Goal: Information Seeking & Learning: Learn about a topic

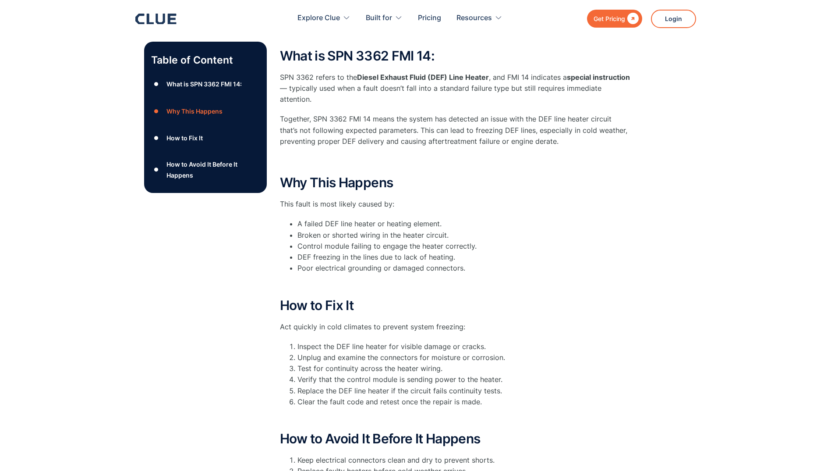
scroll to position [146, 0]
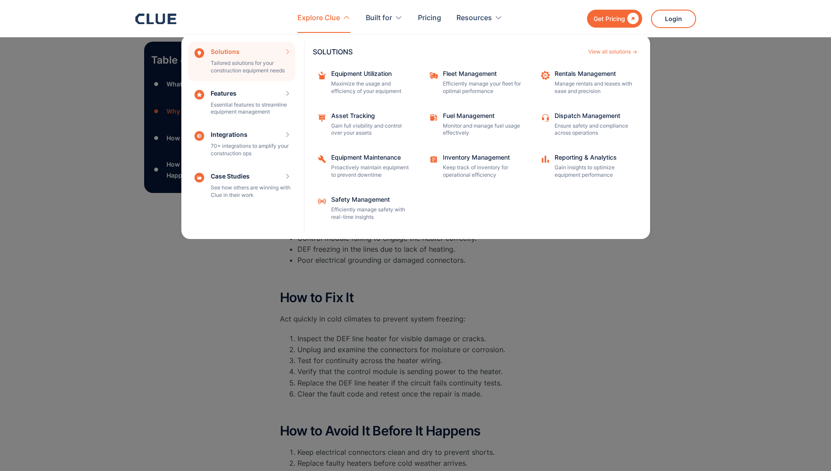
click at [326, 16] on div "Explore Clue" at bounding box center [318, 18] width 42 height 28
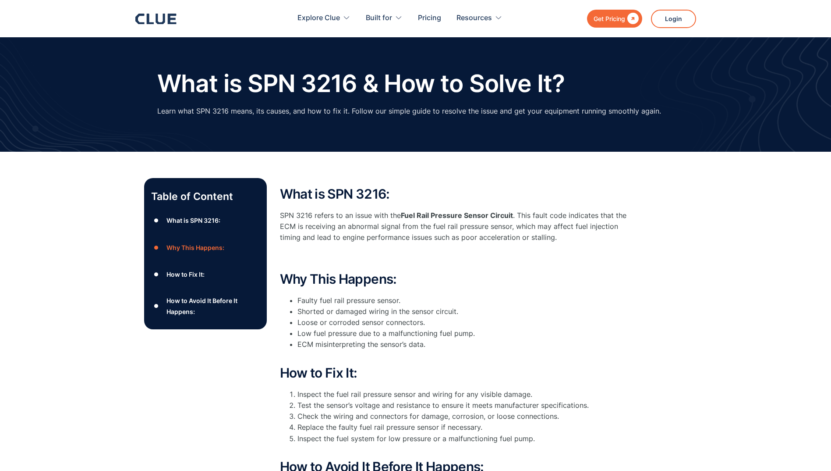
scroll to position [146, 0]
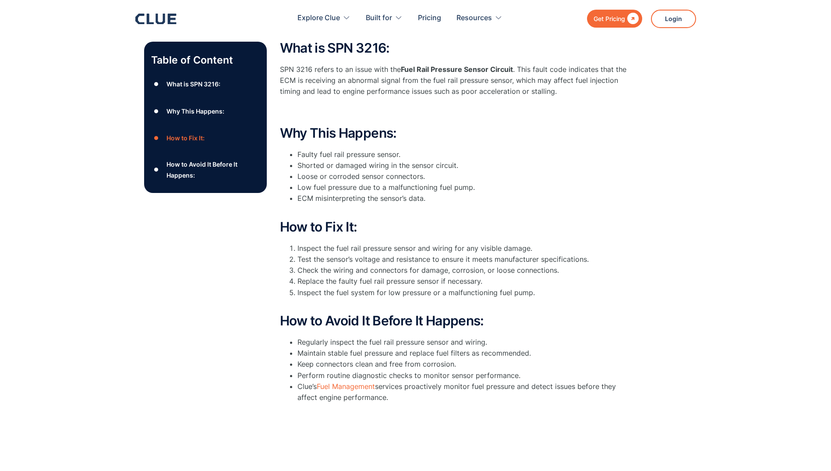
click at [628, 21] on div "" at bounding box center [632, 18] width 14 height 11
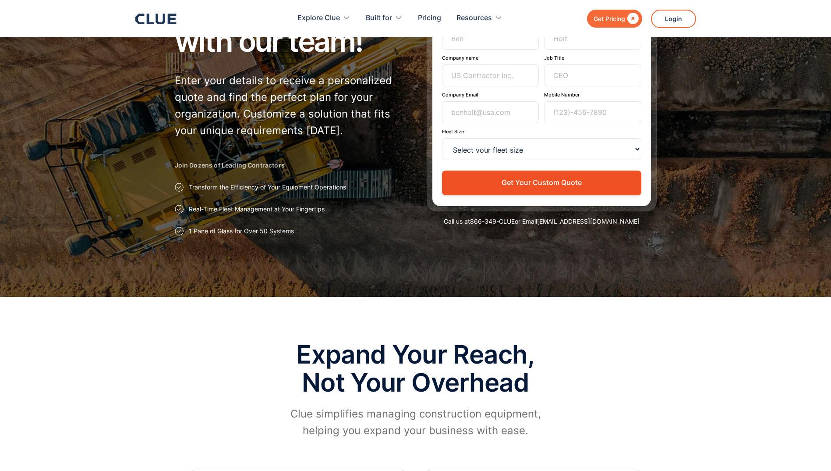
scroll to position [88, 0]
